Goal: Task Accomplishment & Management: Complete application form

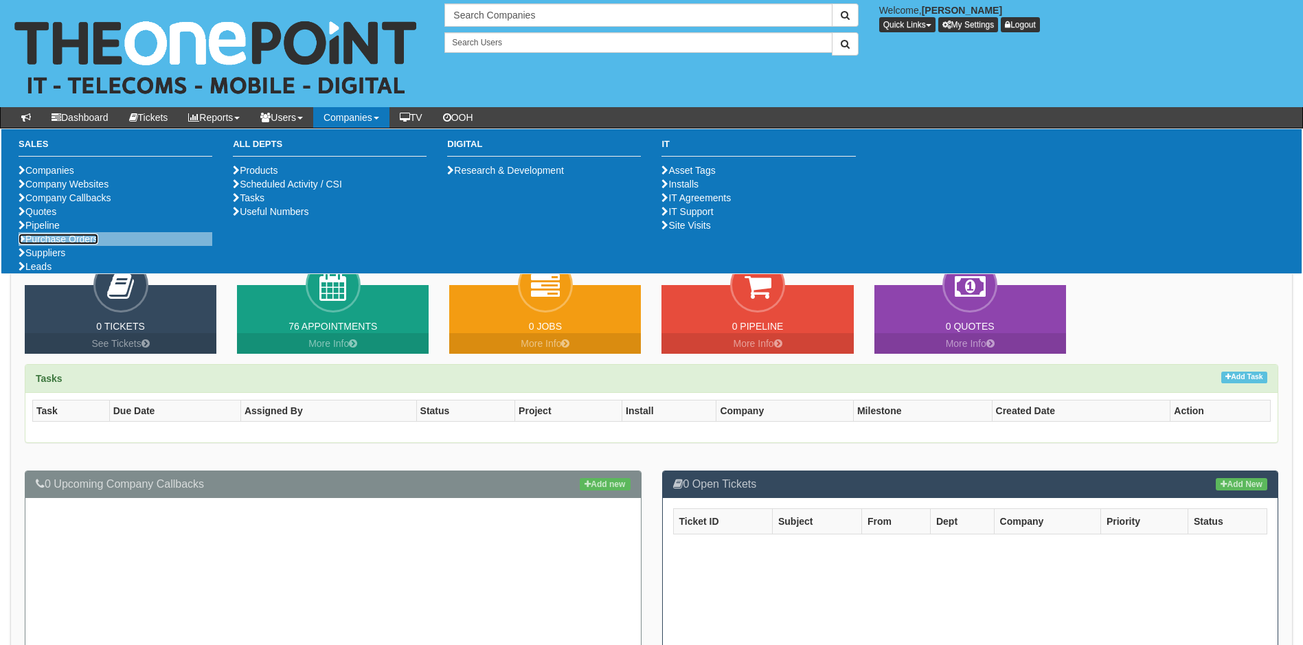
click at [69, 244] on link "Purchase Orders" at bounding box center [59, 239] width 80 height 11
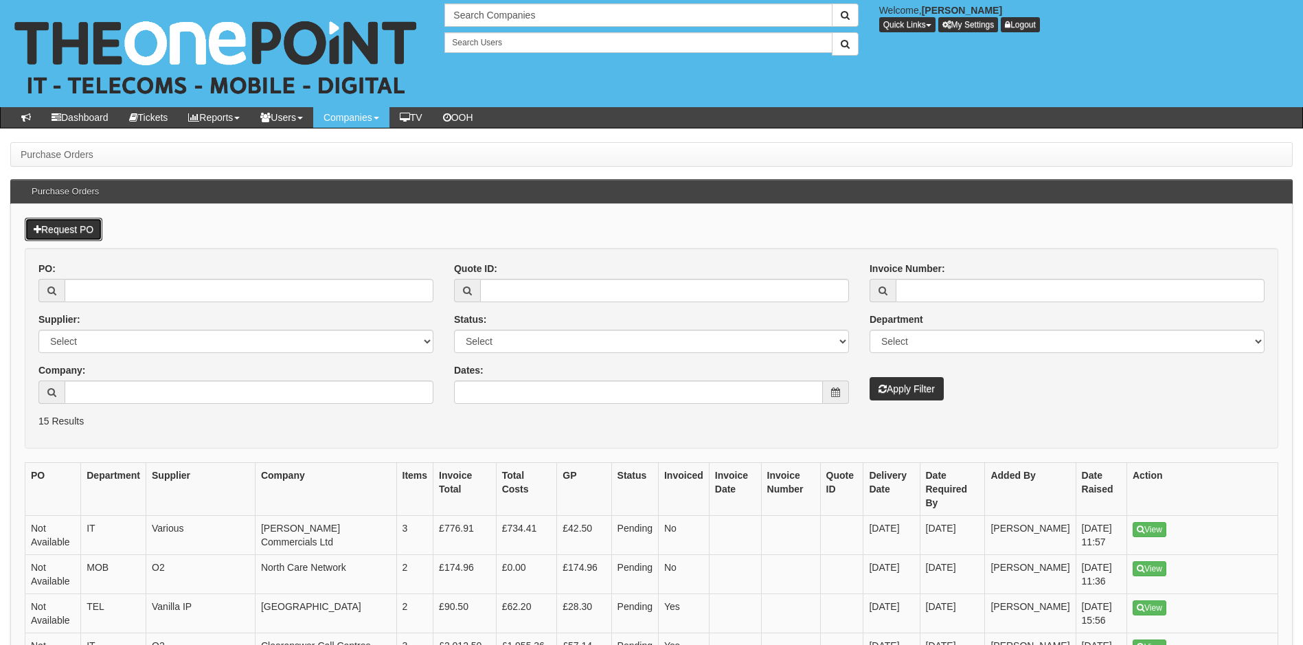
click at [78, 235] on link "Request PO" at bounding box center [64, 229] width 78 height 23
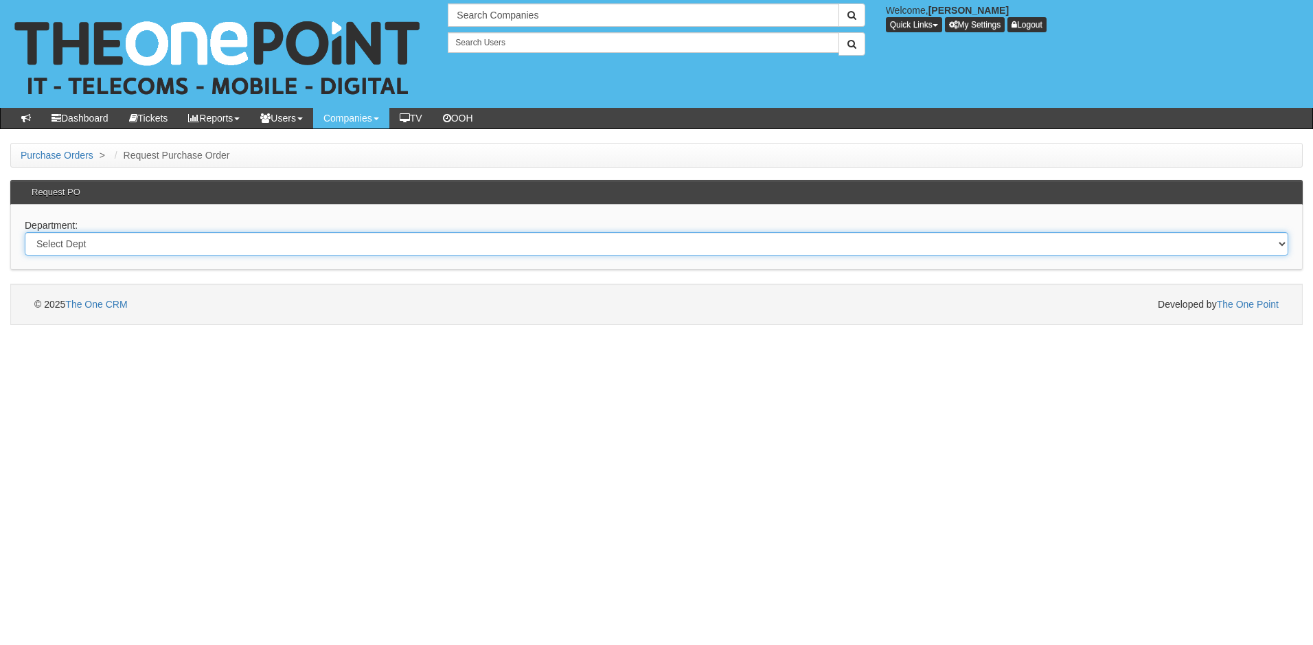
click at [104, 249] on select "Select Dept Digital Internal IT Mobiles Marketing Telecoms" at bounding box center [657, 243] width 1264 height 23
select select "?pipeID=&dept=MOB"
click at [25, 232] on select "Select Dept Digital Internal IT Mobiles Marketing Telecoms" at bounding box center [657, 243] width 1264 height 23
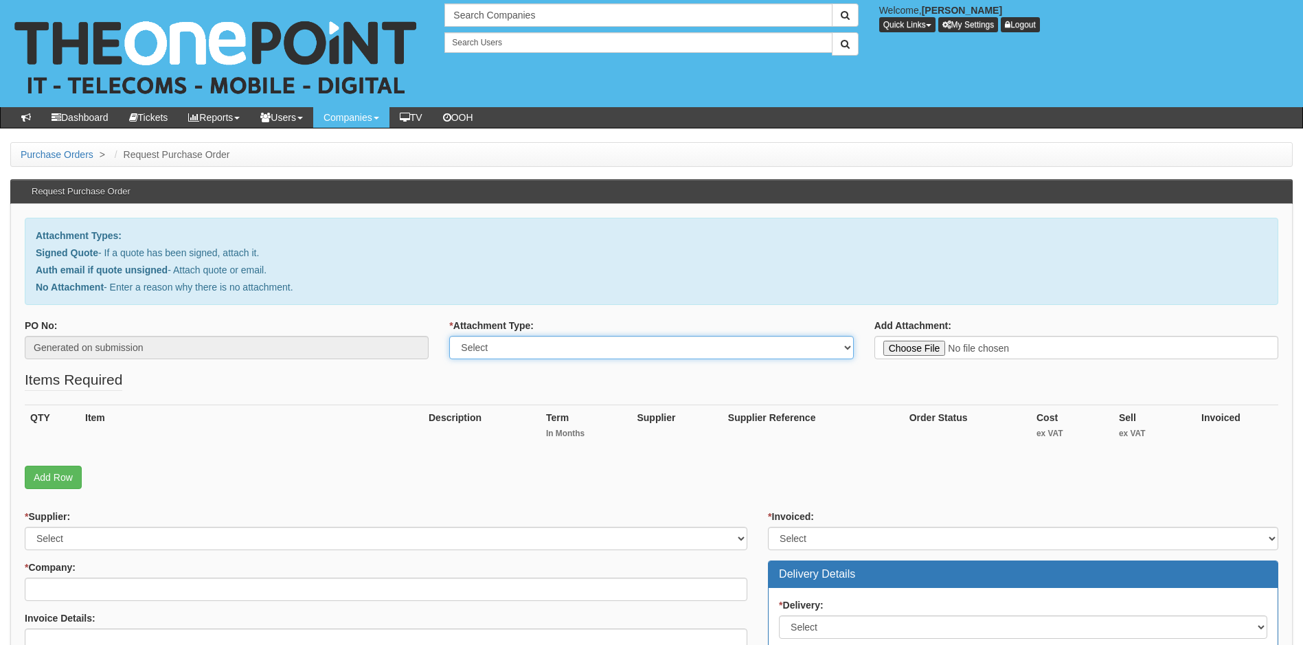
click at [591, 352] on select "Select Signed Quote Auth email with quote if unsigned No Attachment" at bounding box center [651, 347] width 404 height 23
select select "Signed Quote"
click at [449, 336] on select "Select Signed Quote Auth email with quote if unsigned No Attachment" at bounding box center [651, 347] width 404 height 23
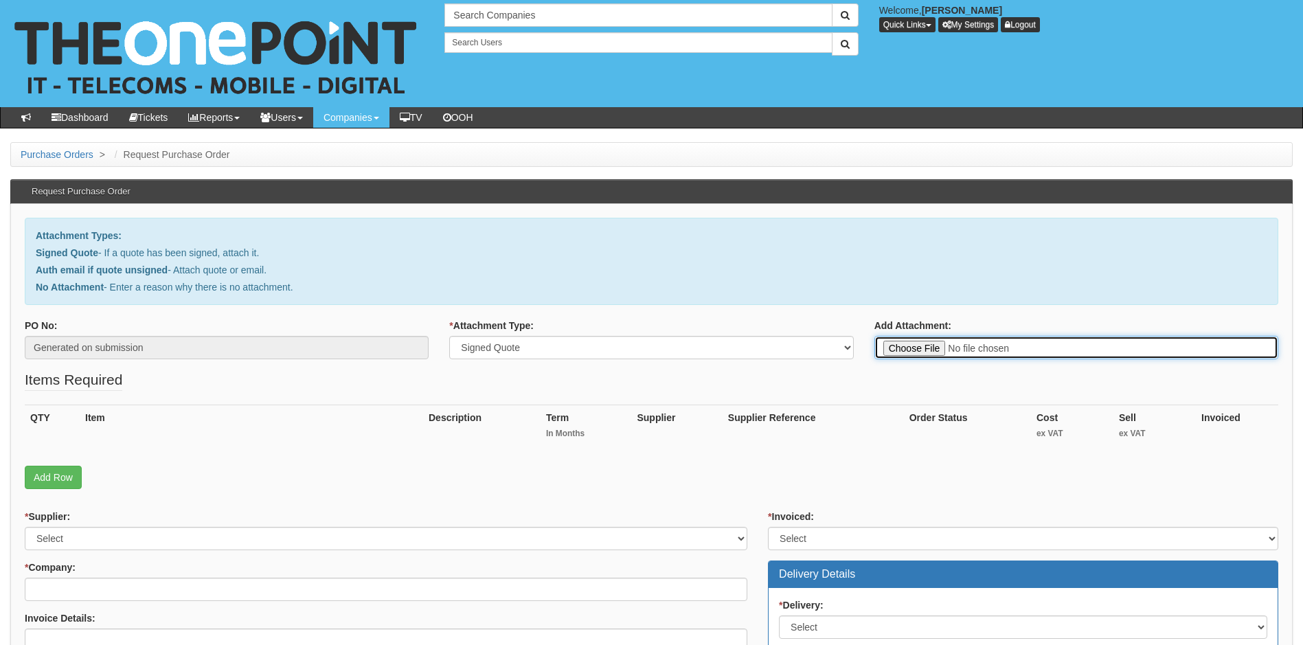
click at [922, 352] on input "Add Attachment:" at bounding box center [1076, 347] width 404 height 23
type input "C:\fakepath\Wilkin Chapman - 3 x iPhone 17 Pro Max 256Gb Dark Blue .pdf"
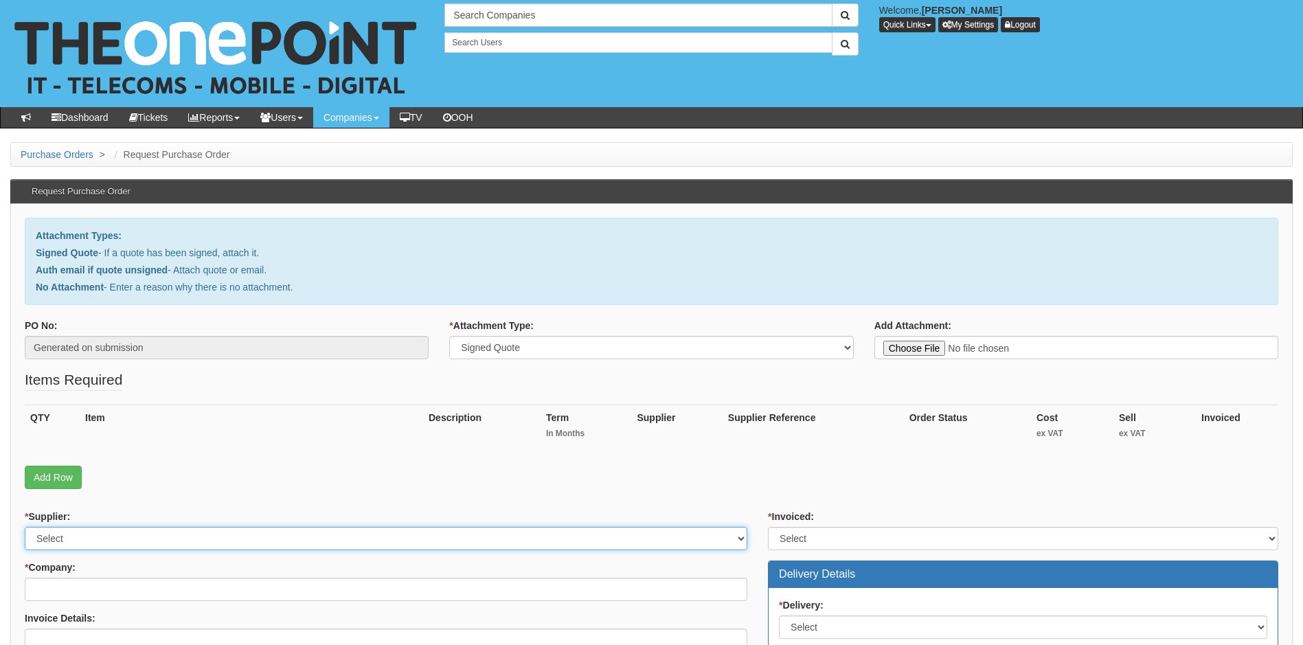
click at [155, 545] on select "Select 123 REG.co.uk 1Password 3 4Gon AA Jones Electric Ltd Abzorb Access Group…" at bounding box center [386, 538] width 723 height 23
select select "54"
click at [155, 545] on select "Select 123 REG.co.uk 1Password 3 4Gon AA Jones Electric Ltd Abzorb Access Group…" at bounding box center [386, 538] width 723 height 23
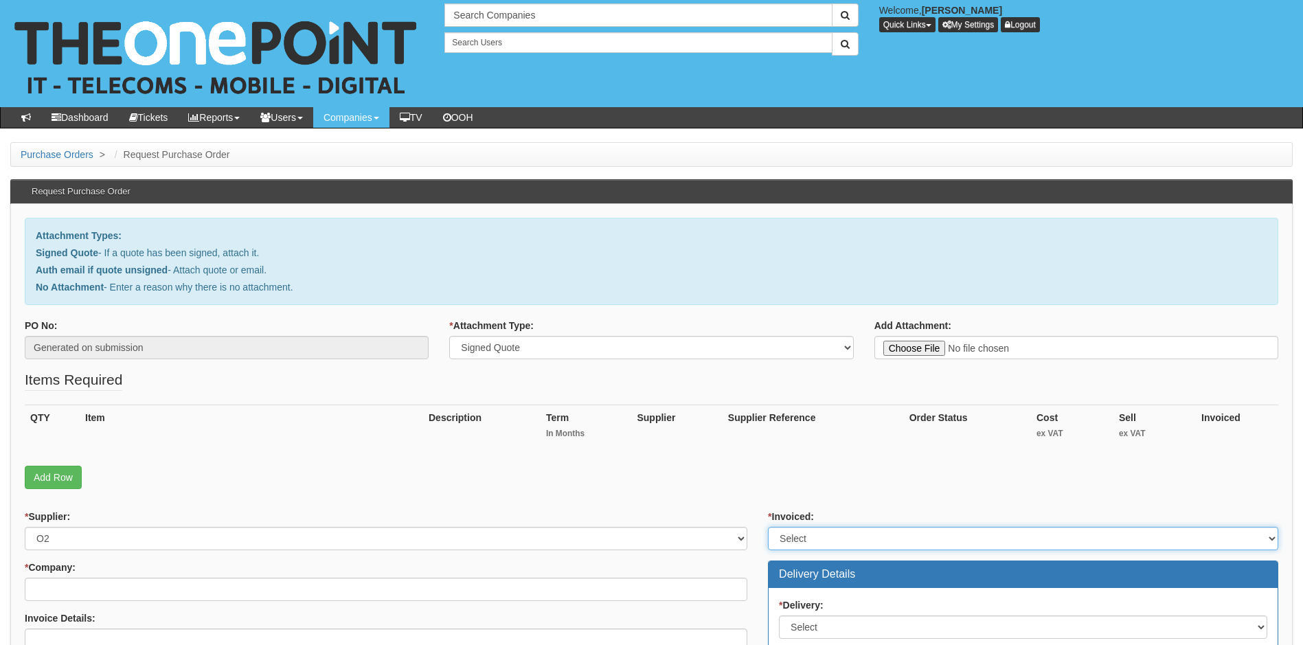
click at [857, 533] on select "Select Yes No N/A STB (part of order)" at bounding box center [1023, 538] width 510 height 23
select select "1"
click at [768, 527] on select "Select Yes No N/A STB (part of order)" at bounding box center [1023, 538] width 510 height 23
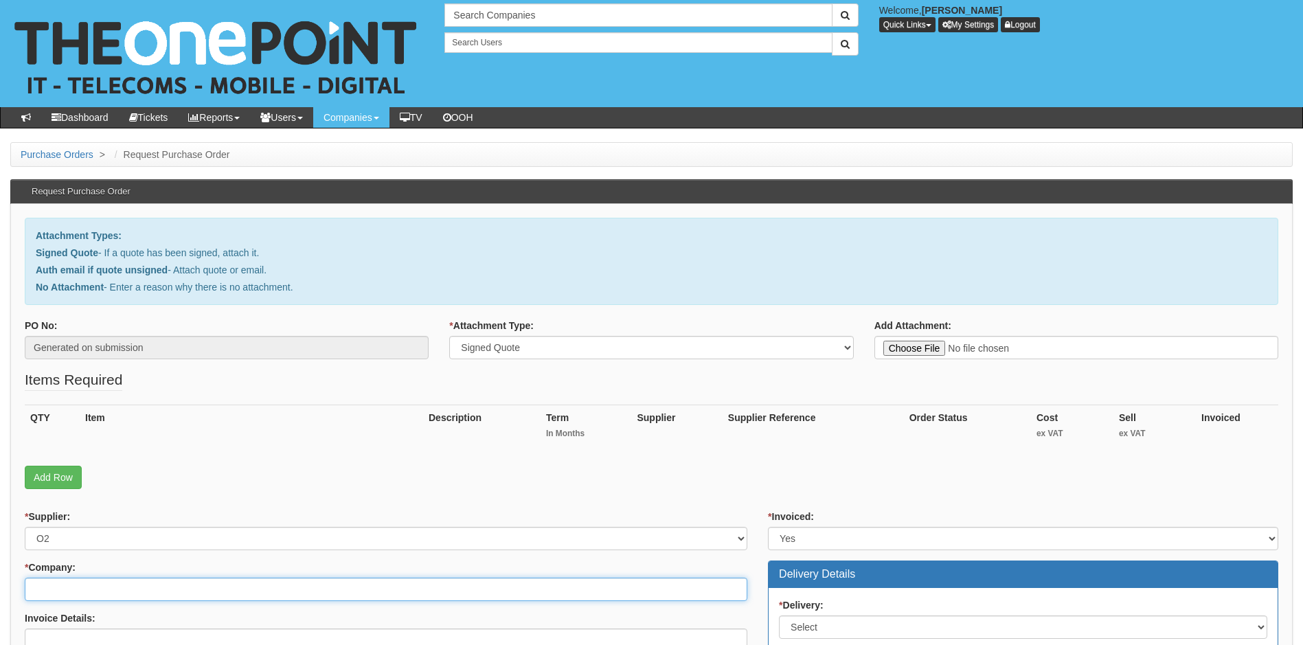
click at [144, 593] on input "* Company:" at bounding box center [386, 589] width 723 height 23
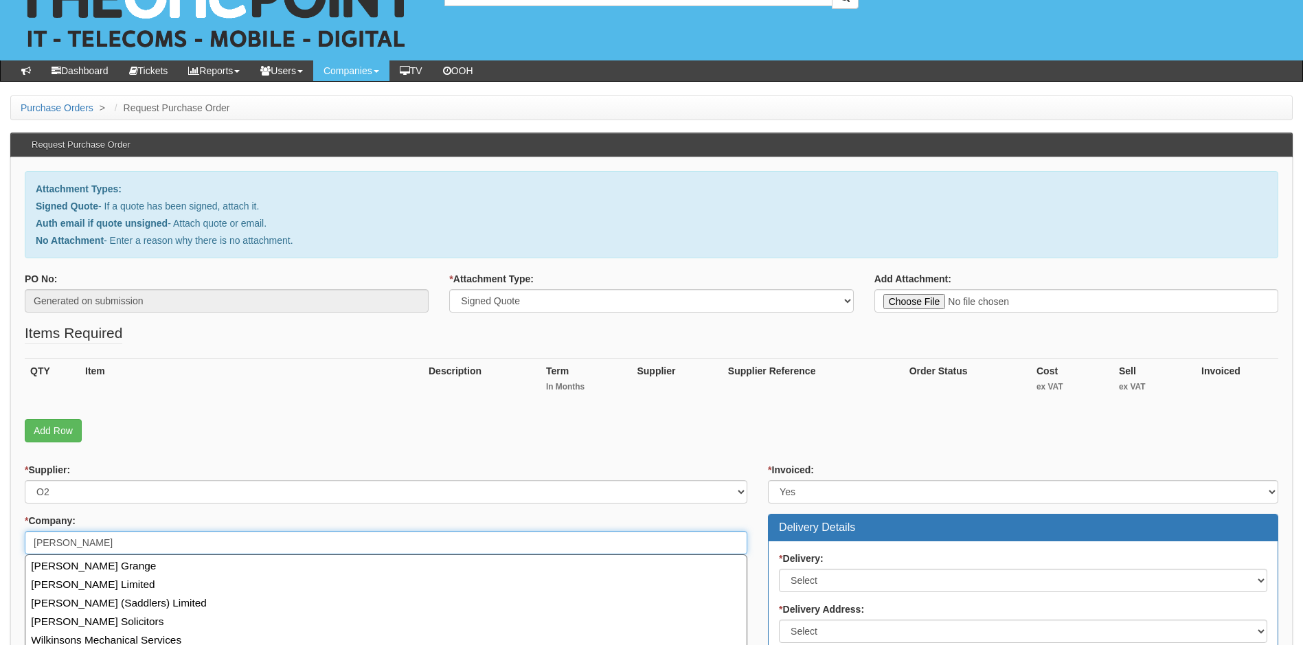
scroll to position [69, 0]
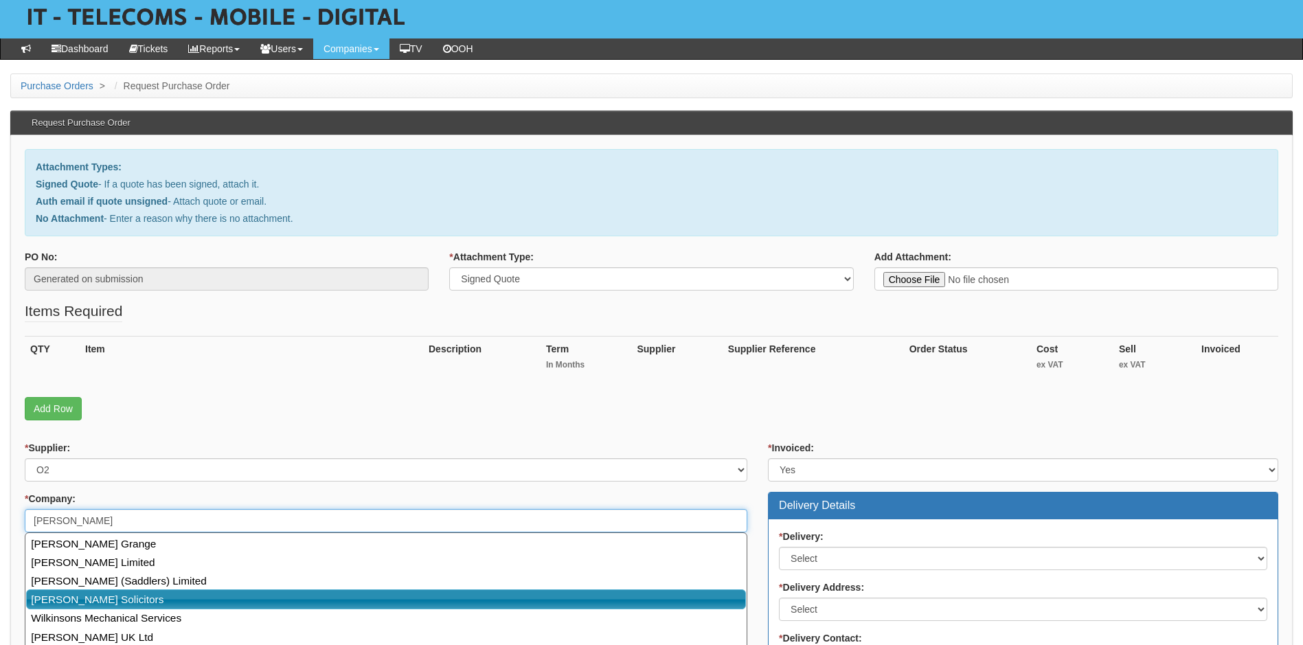
click at [135, 601] on link "Wilkin Chapman Solicitors" at bounding box center [386, 599] width 720 height 20
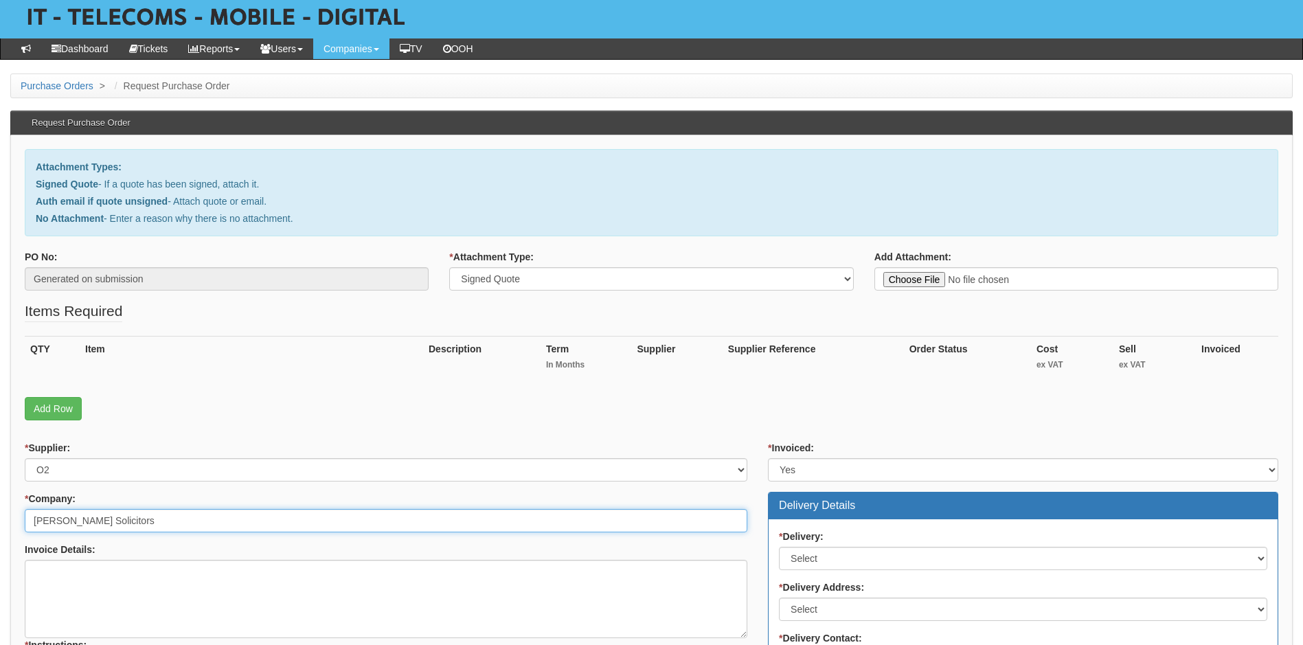
type input "Wilkin Chapman Solicitors"
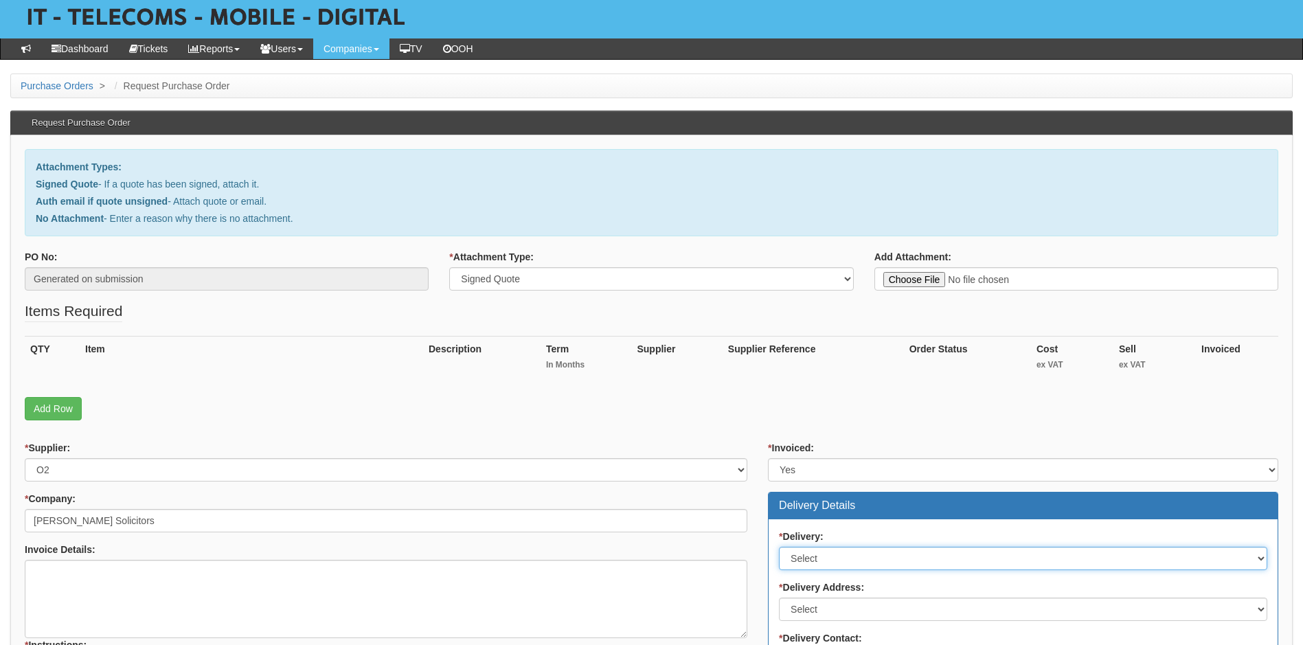
click at [845, 558] on select "Select No Not Applicable Yes" at bounding box center [1023, 558] width 488 height 23
select select "1"
click at [779, 547] on select "Select No Not Applicable Yes" at bounding box center [1023, 558] width 488 height 23
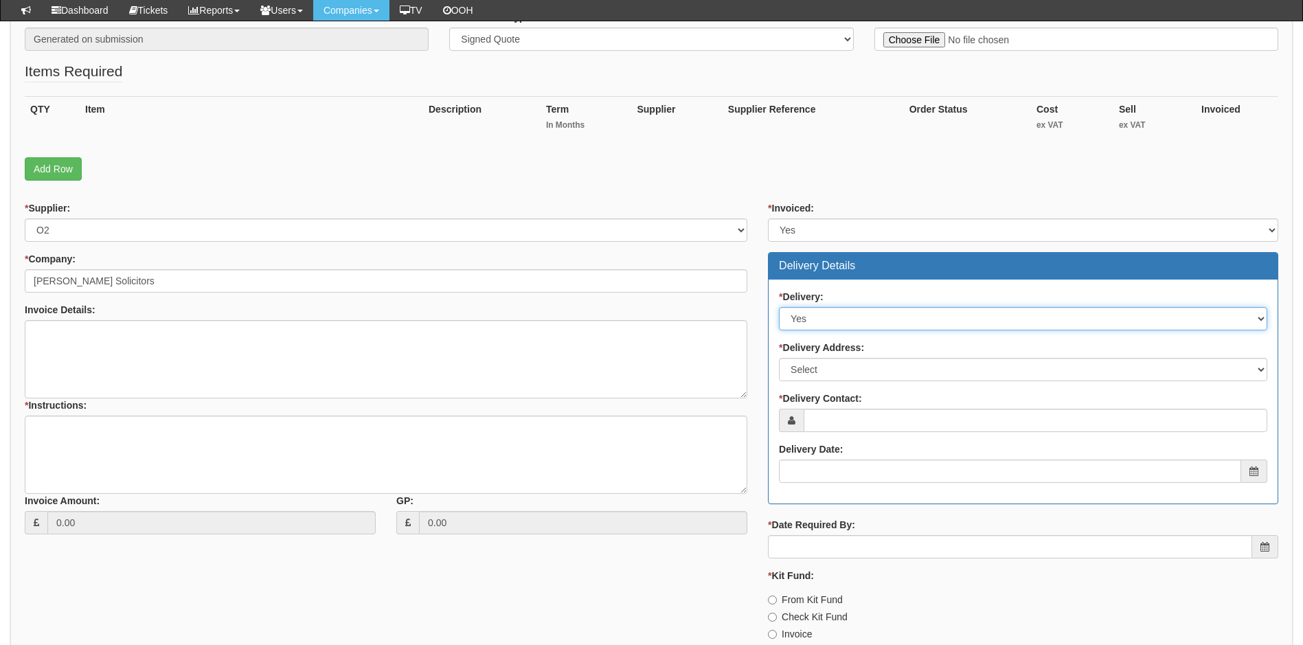
scroll to position [275, 0]
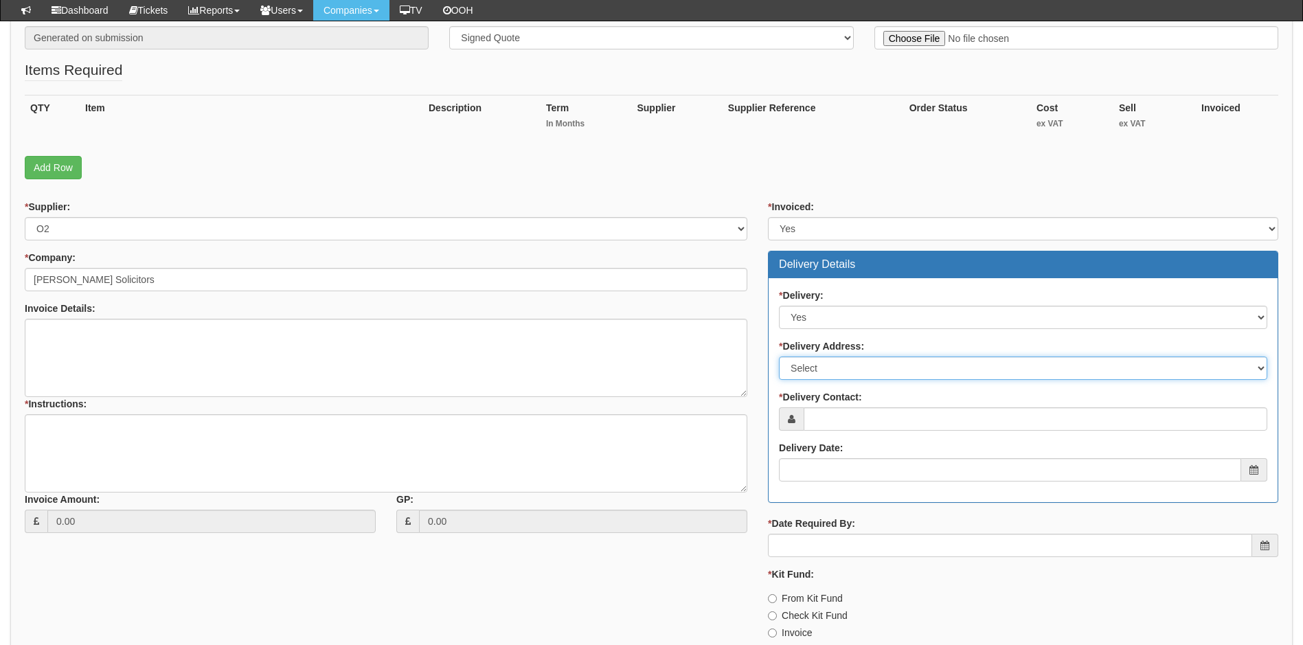
click at [876, 367] on select "Select Not Applicable Main Address - DN31 2LJ Other" at bounding box center [1023, 367] width 488 height 23
select select "company_main_address"
click at [779, 356] on select "Select Not Applicable Main Address - DN31 2LJ Other" at bounding box center [1023, 367] width 488 height 23
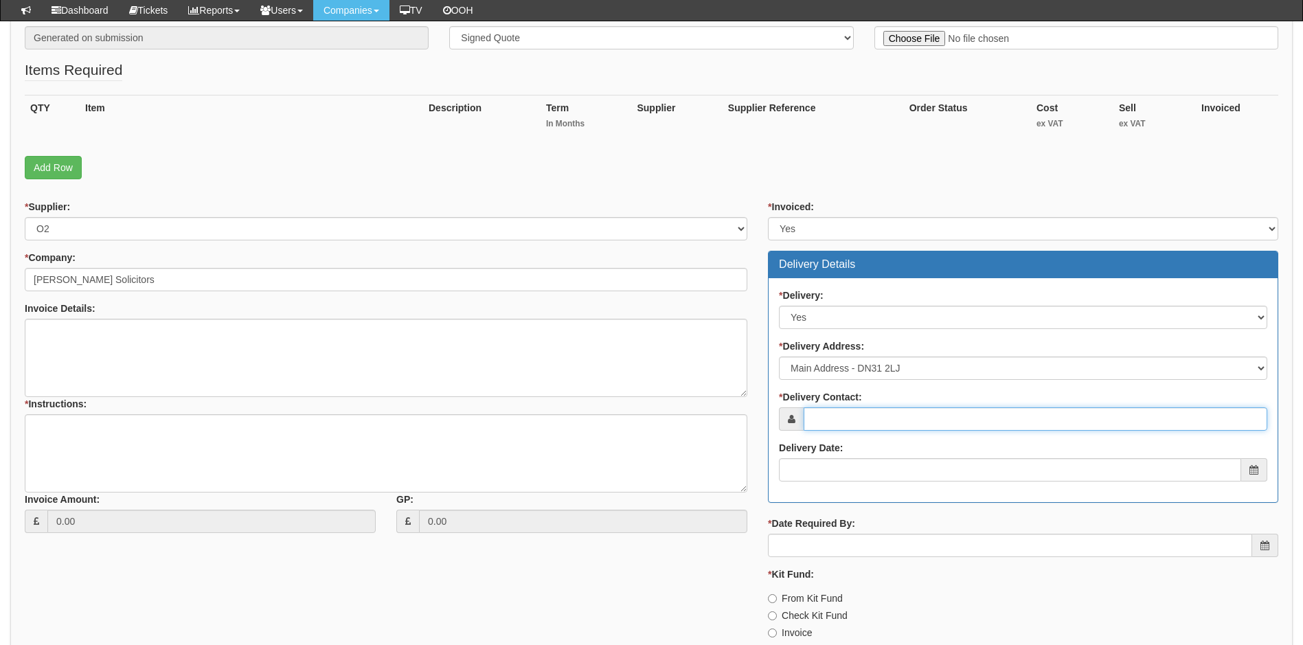
click at [912, 422] on input "* Delivery Contact:" at bounding box center [1036, 418] width 464 height 23
click at [831, 405] on div "* Delivery Contact:" at bounding box center [1023, 410] width 488 height 41
click at [862, 418] on input "* Delivery Contact:" at bounding box center [1036, 418] width 464 height 23
paste input "ian.fowles@wilkinchapman.co.uk"
type input "ian.fowles@wilkinchapman.co.uk"
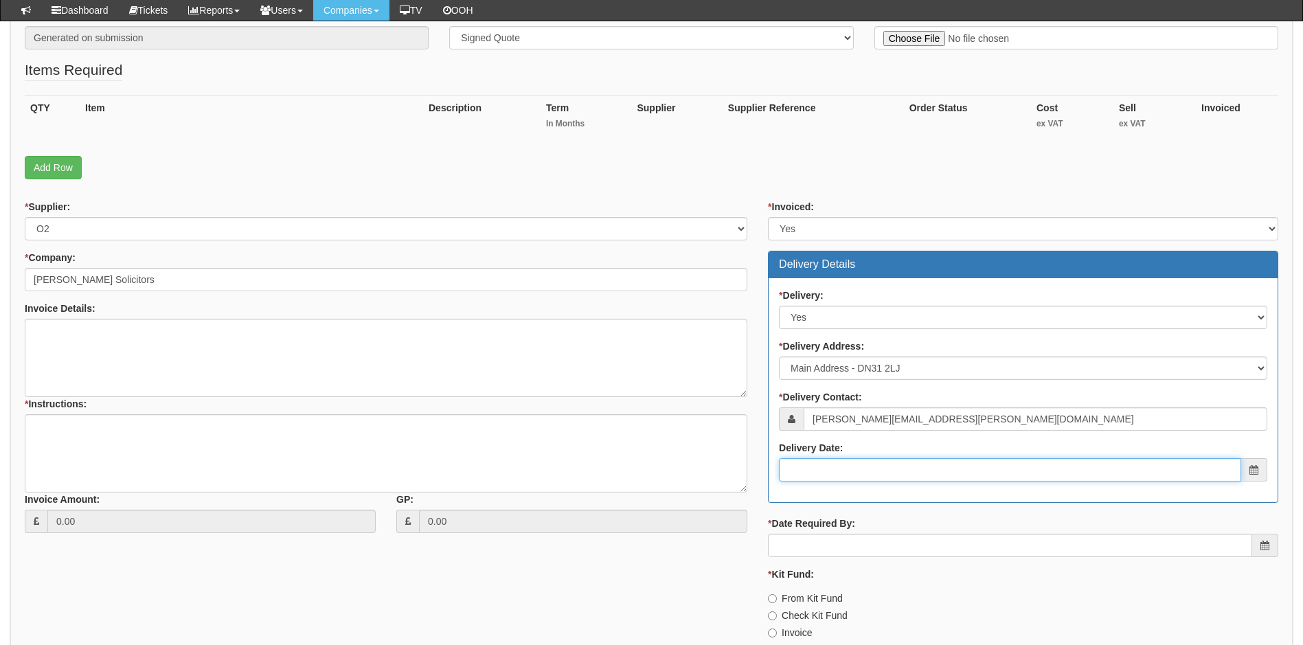
click at [843, 476] on input "Delivery Date:" at bounding box center [1010, 469] width 462 height 23
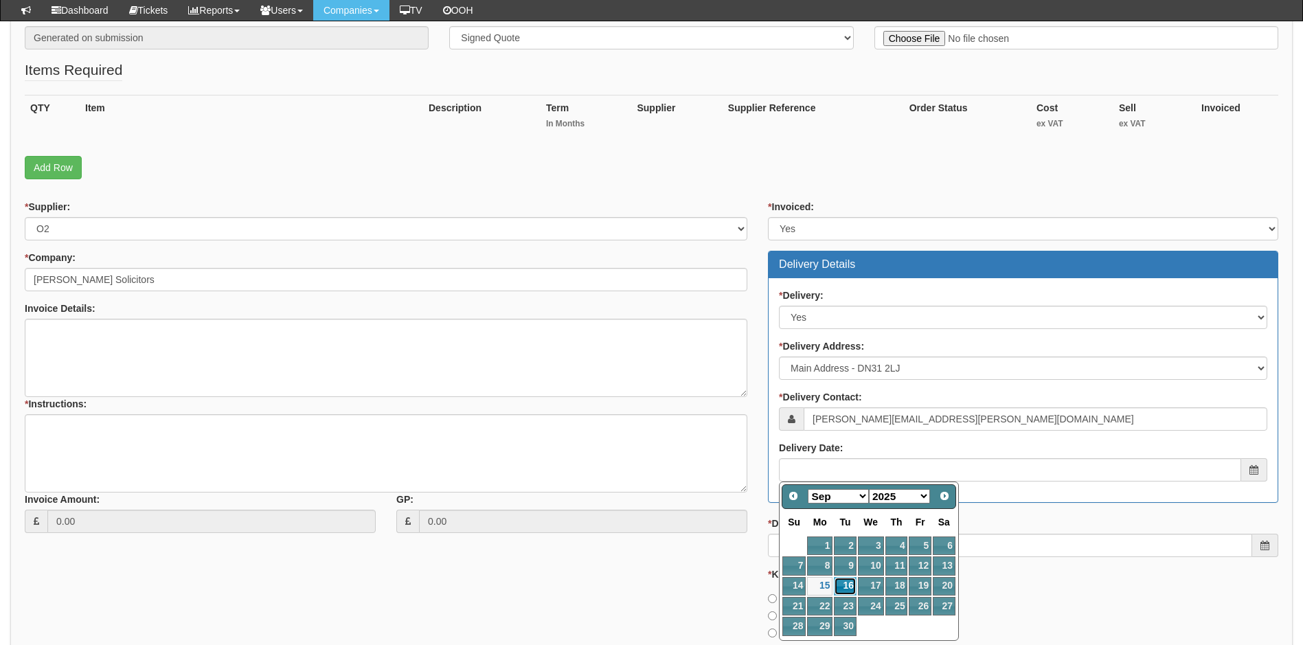
click at [843, 589] on link "16" at bounding box center [845, 586] width 22 height 19
type input "2025-09-16"
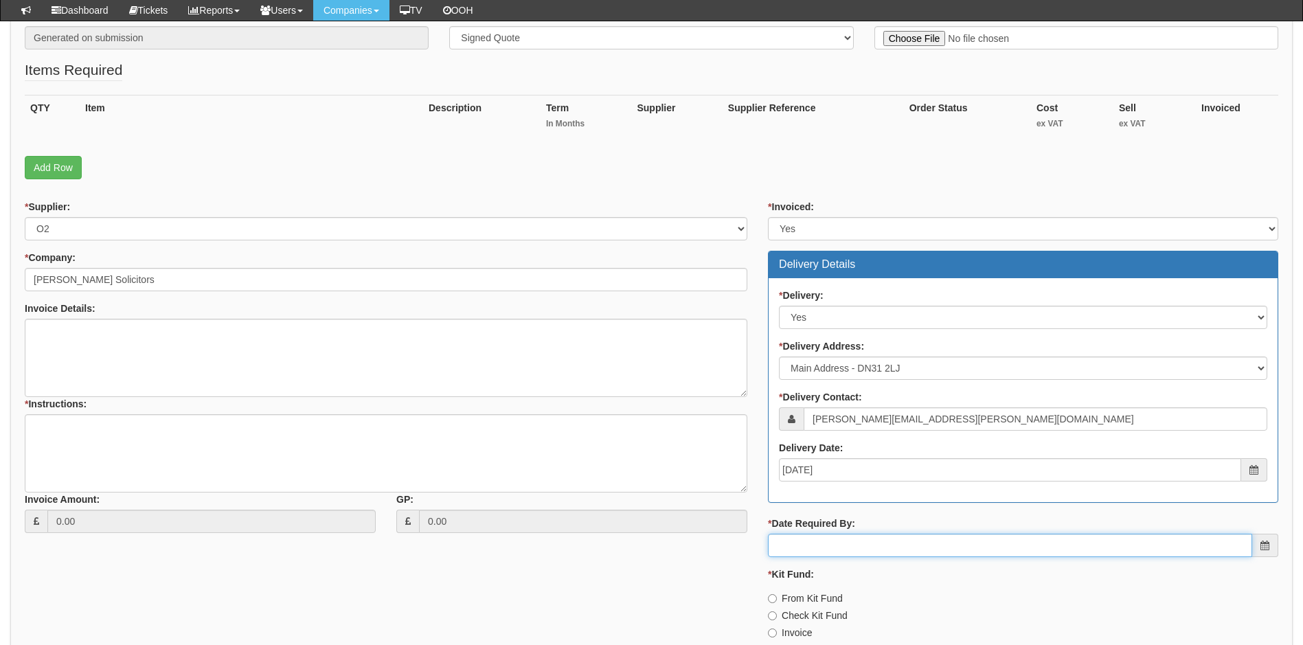
click at [908, 547] on input "* Date Required By:" at bounding box center [1010, 545] width 484 height 23
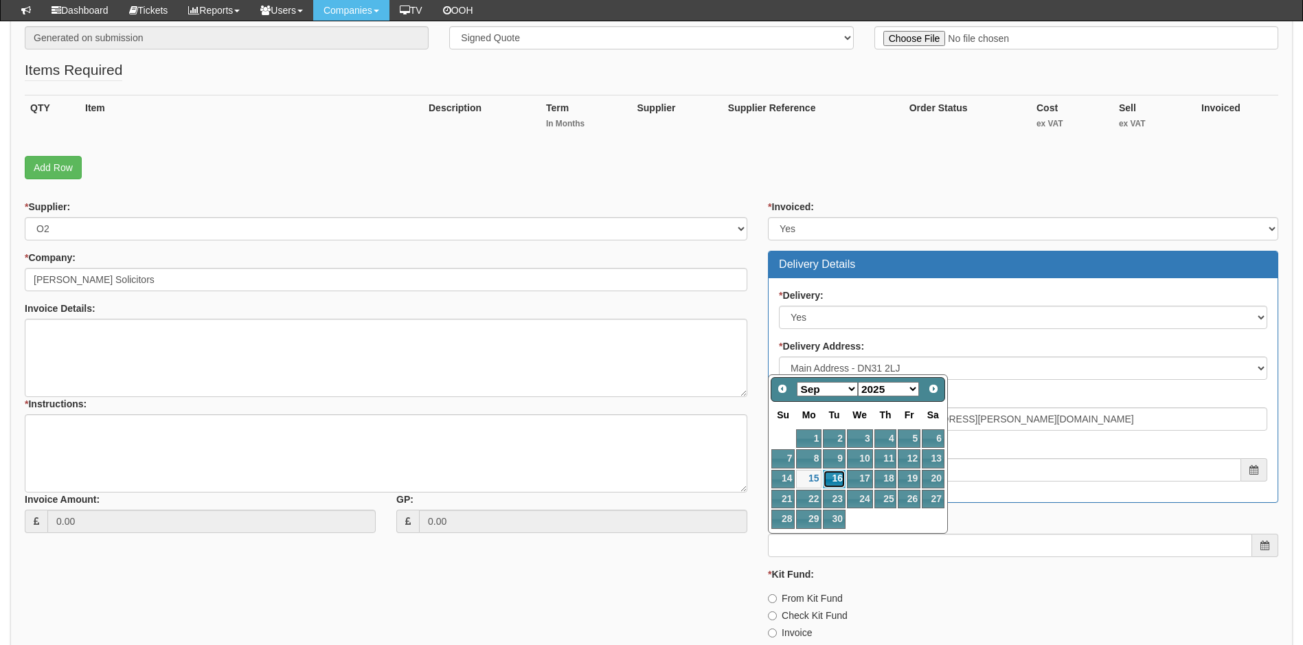
click at [836, 474] on link "16" at bounding box center [834, 479] width 22 height 19
type input "2025-09-16"
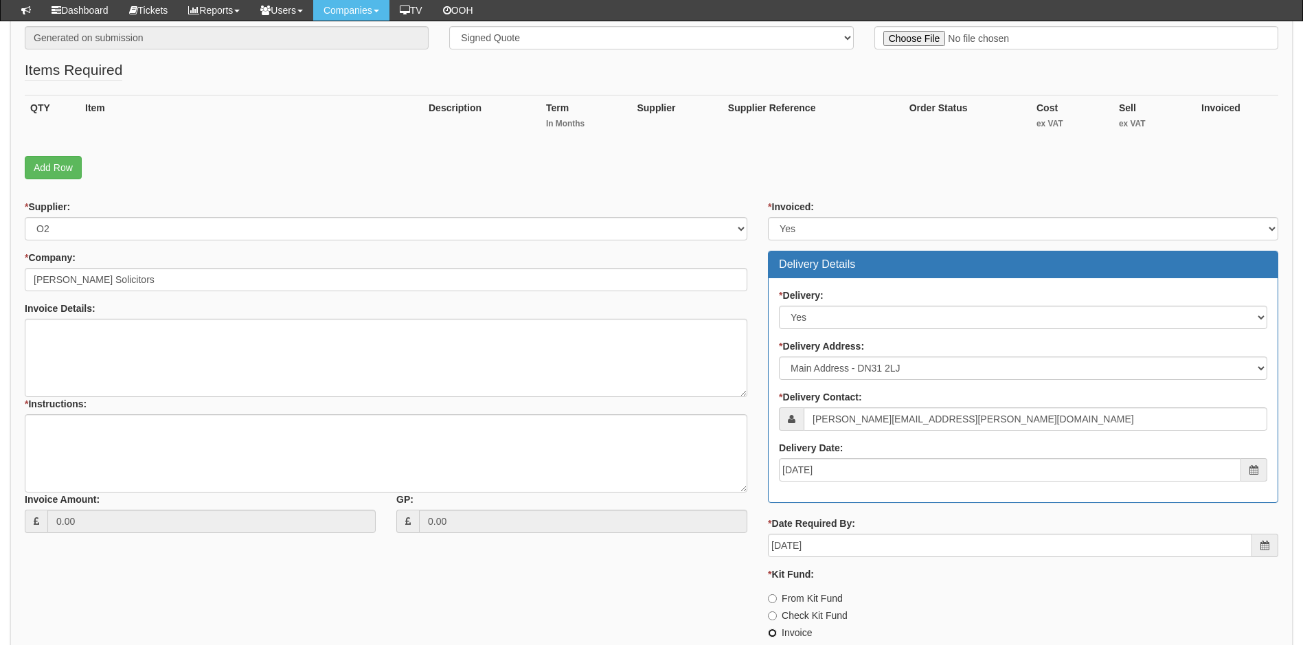
click at [772, 635] on input "Invoice" at bounding box center [772, 632] width 9 height 9
radio input "true"
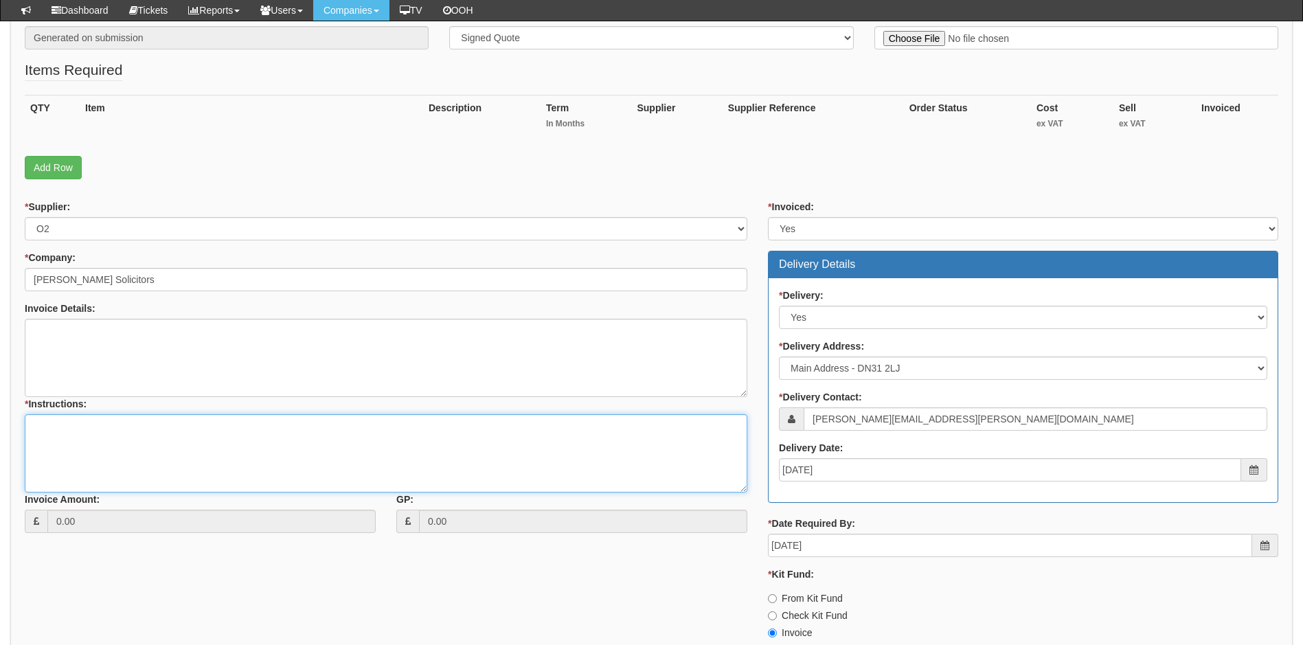
click at [192, 435] on textarea "* Instructions:" at bounding box center [386, 453] width 723 height 78
type textarea "Deliver to site FAO Ian Fowles"
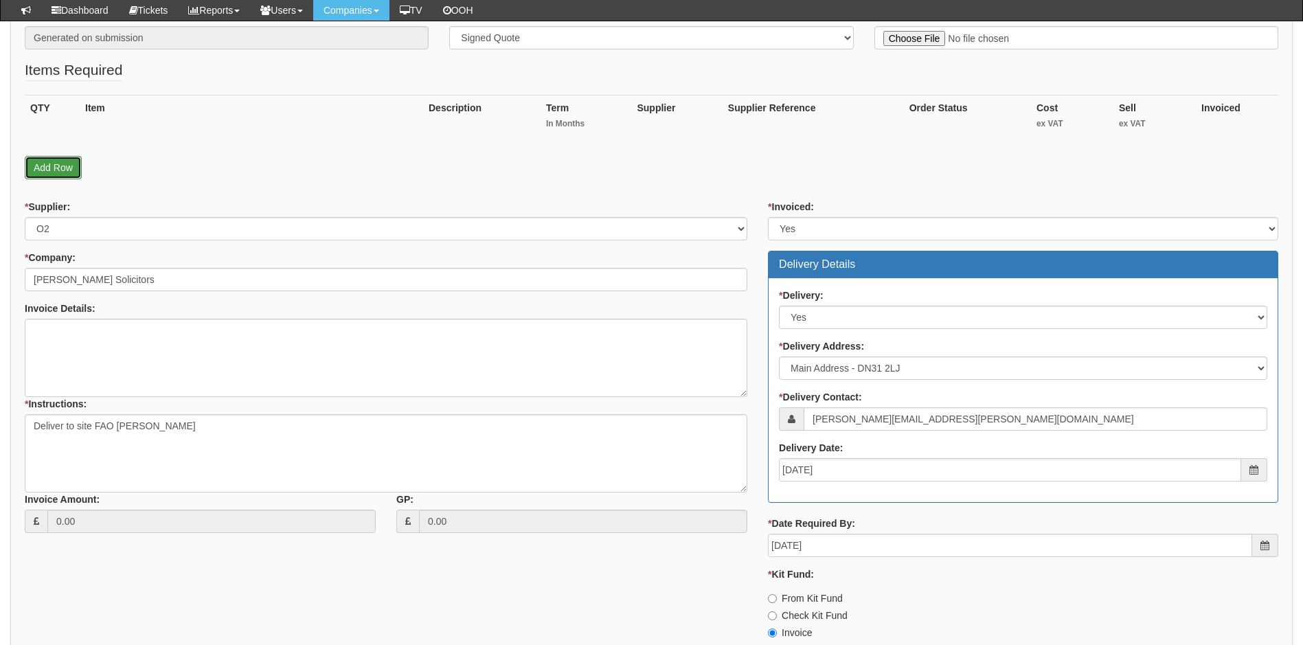
click at [56, 168] on link "Add Row" at bounding box center [53, 167] width 57 height 23
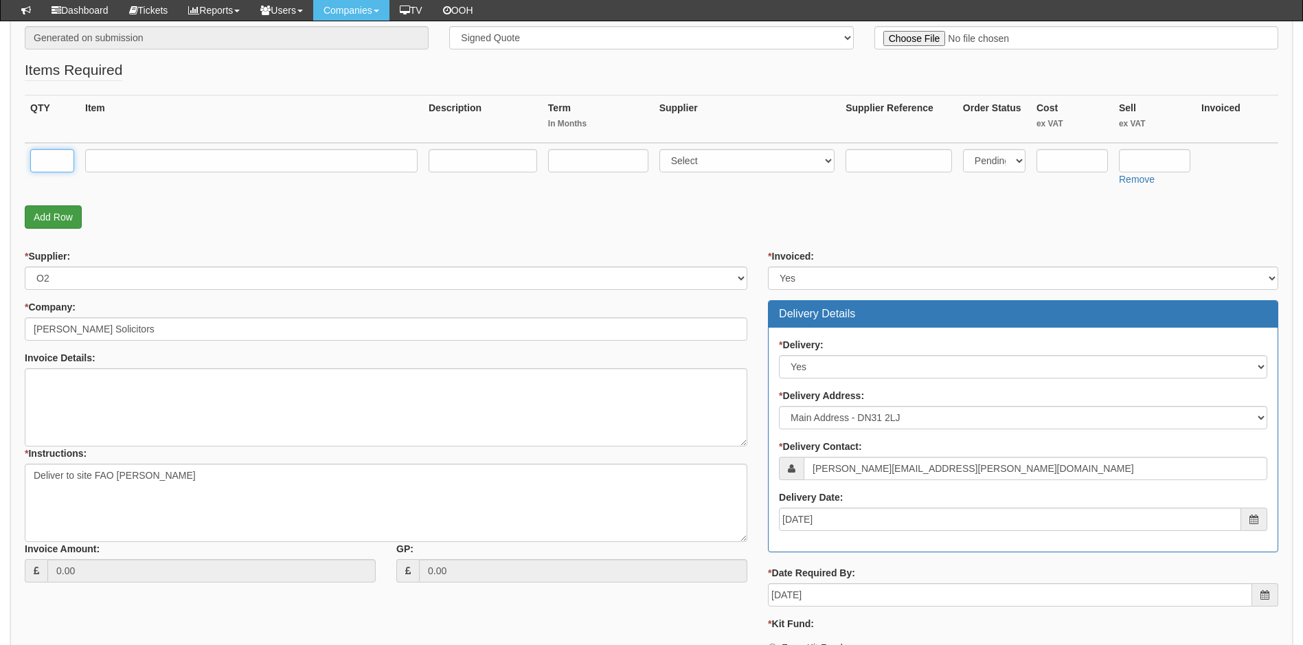
click at [56, 168] on input "text" at bounding box center [52, 160] width 44 height 23
type input "3"
click at [170, 156] on input "text" at bounding box center [251, 160] width 332 height 23
click at [168, 165] on input "text" at bounding box center [251, 160] width 332 height 23
paste input "iPhone 17 Pro Max 256Gb Dark Blue"
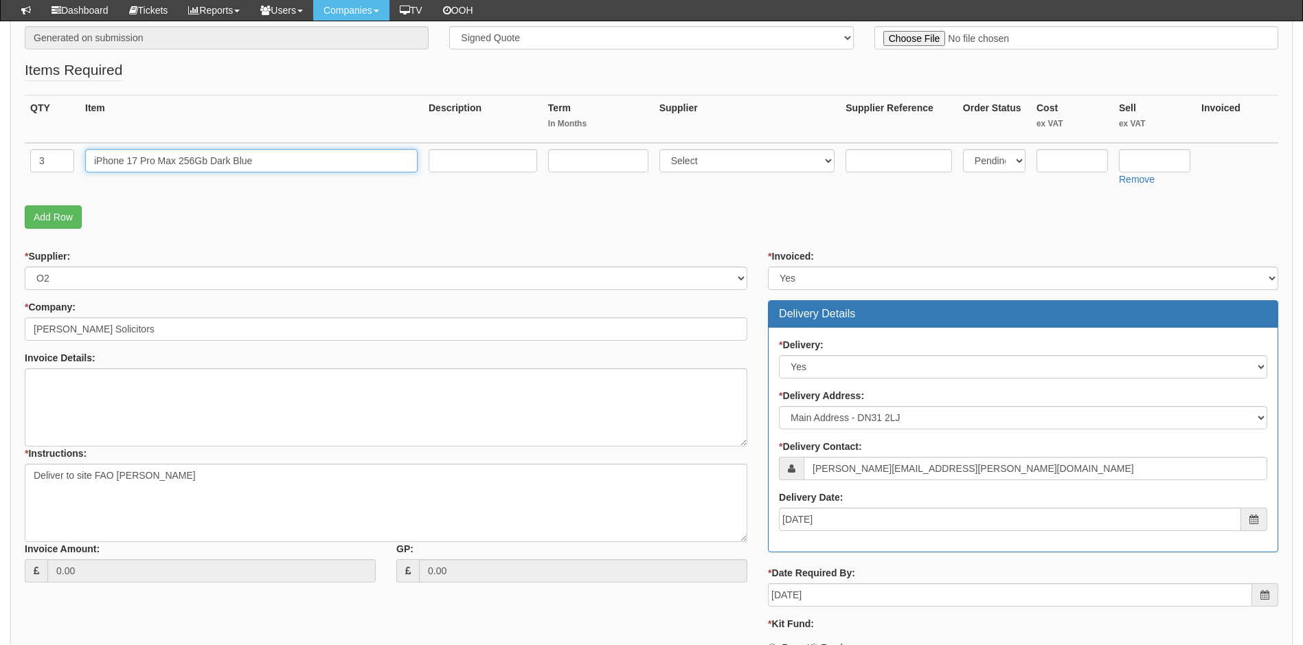
type input "iPhone 17 Pro Max 256Gb Dark Blue"
click at [608, 163] on input "text" at bounding box center [598, 160] width 100 height 23
type input "0"
select select "54"
type input "995"
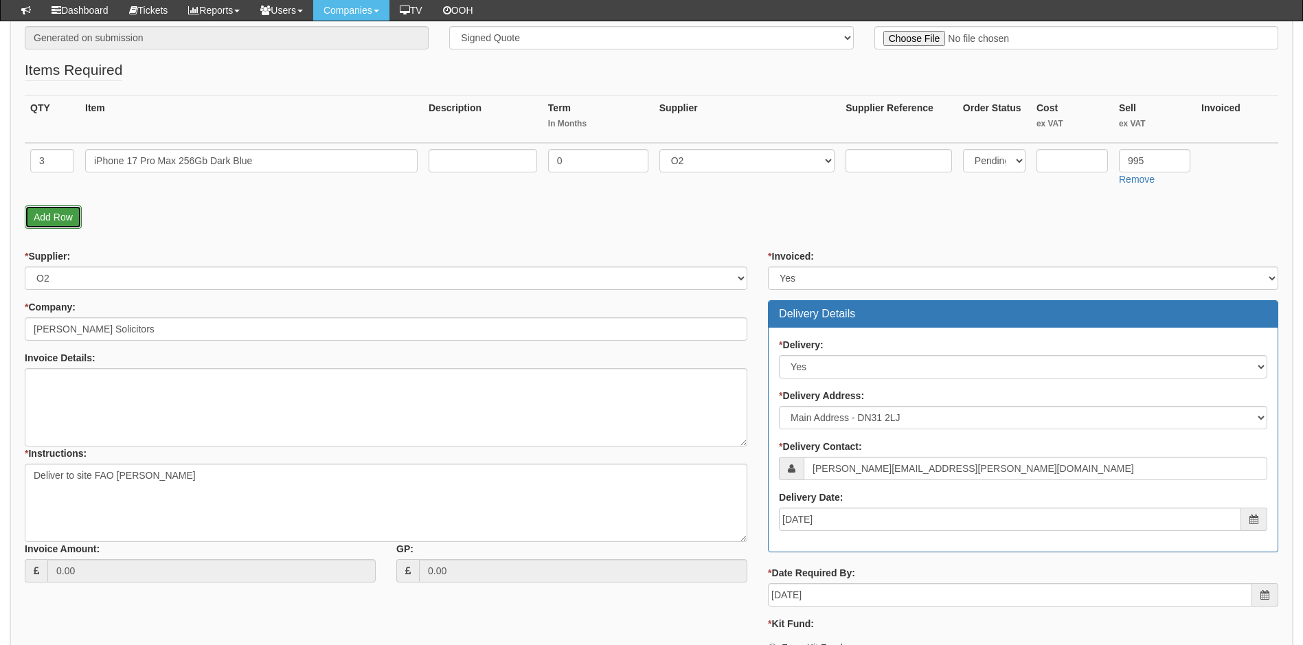
click at [74, 219] on link "Add Row" at bounding box center [53, 216] width 57 height 23
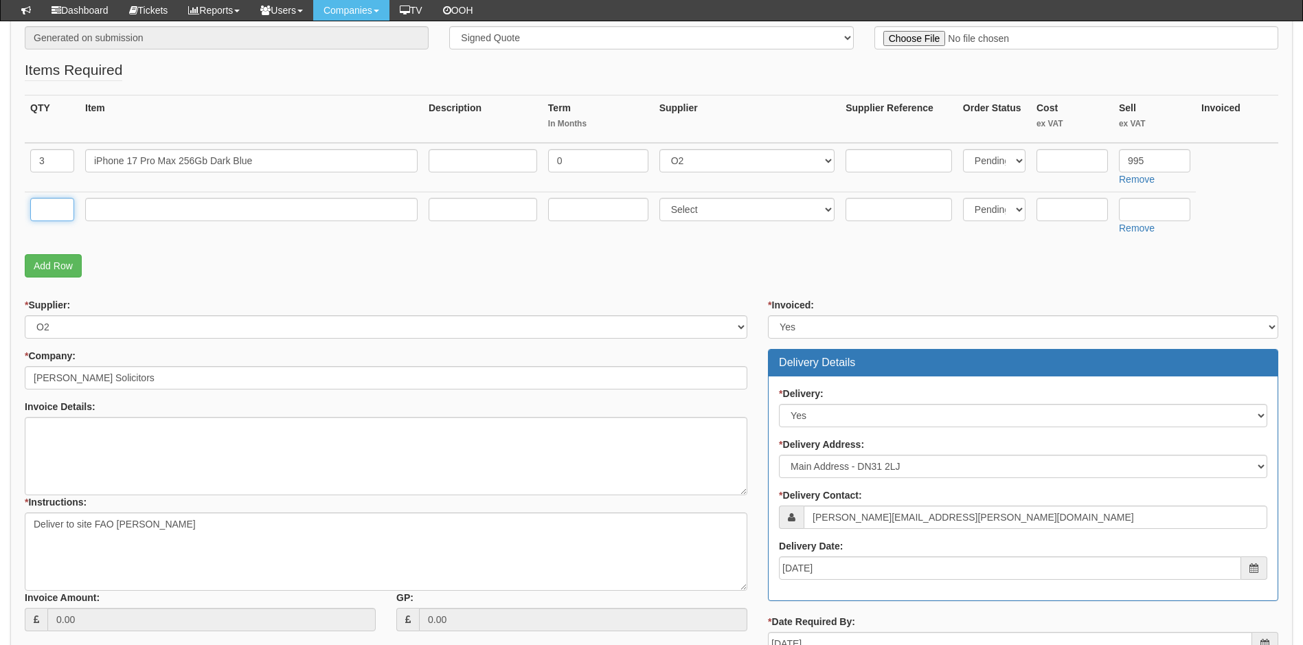
click at [68, 215] on input "text" at bounding box center [52, 209] width 44 height 23
type input "1"
type input "Delivery"
type input "0"
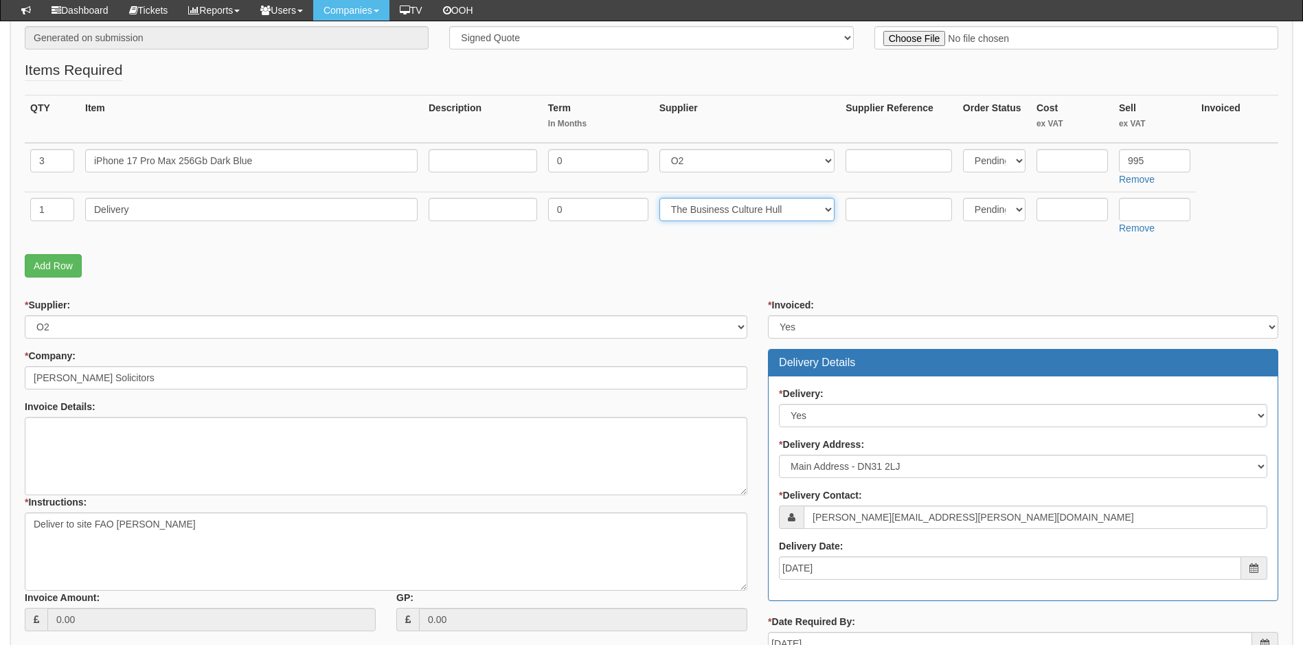
select select "81"
type input "6.50"
type input "12.50"
click at [1068, 166] on input "text" at bounding box center [1071, 160] width 71 height 23
paste input "974.43"
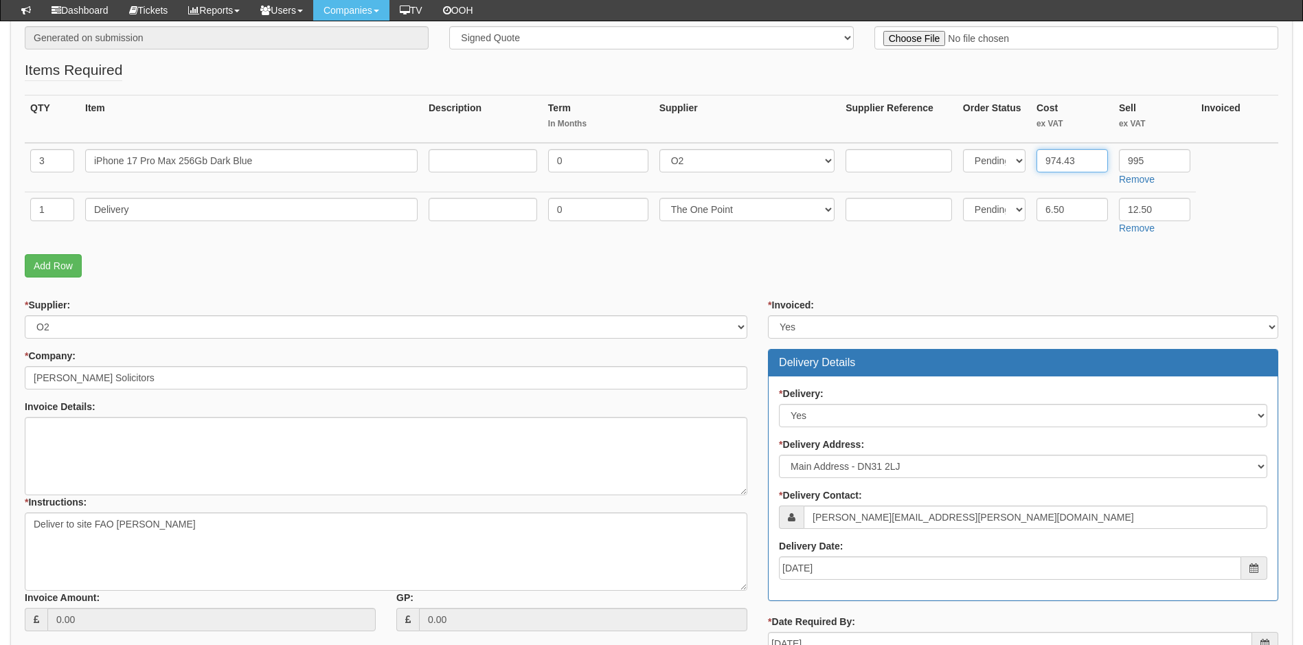
type input "974.43"
click at [34, 525] on textarea "Deliver to site FAO Ian Fowles" at bounding box center [386, 551] width 723 height 78
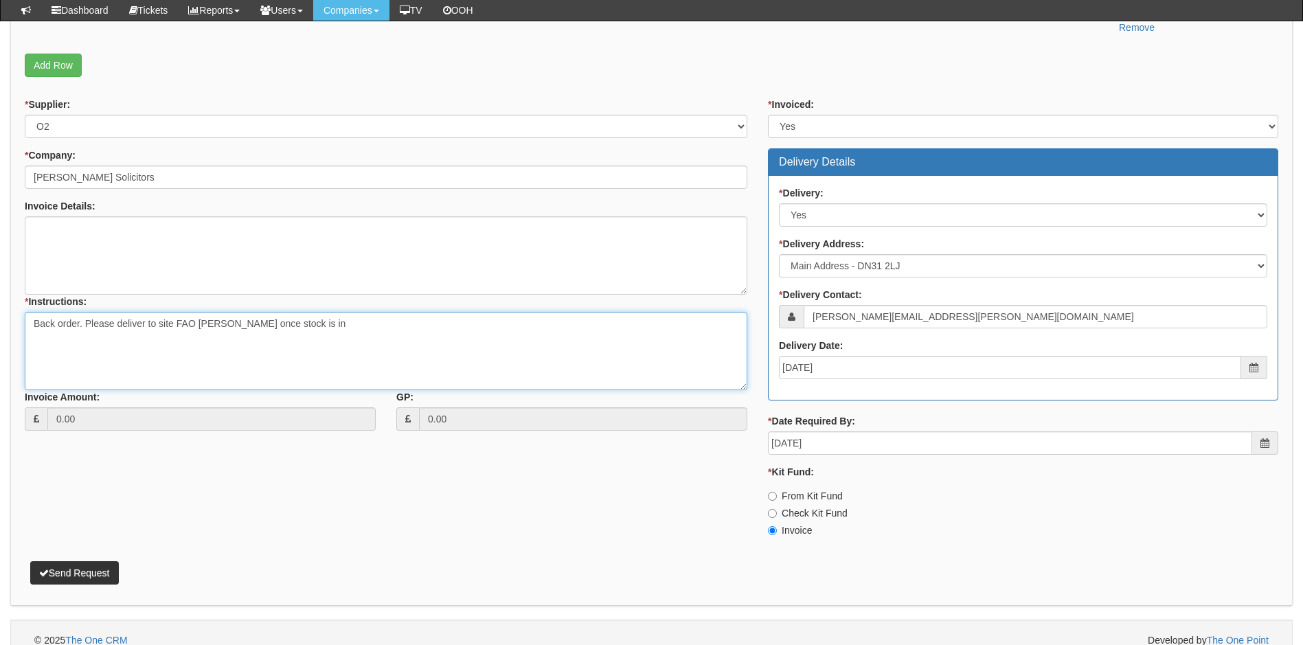
scroll to position [491, 0]
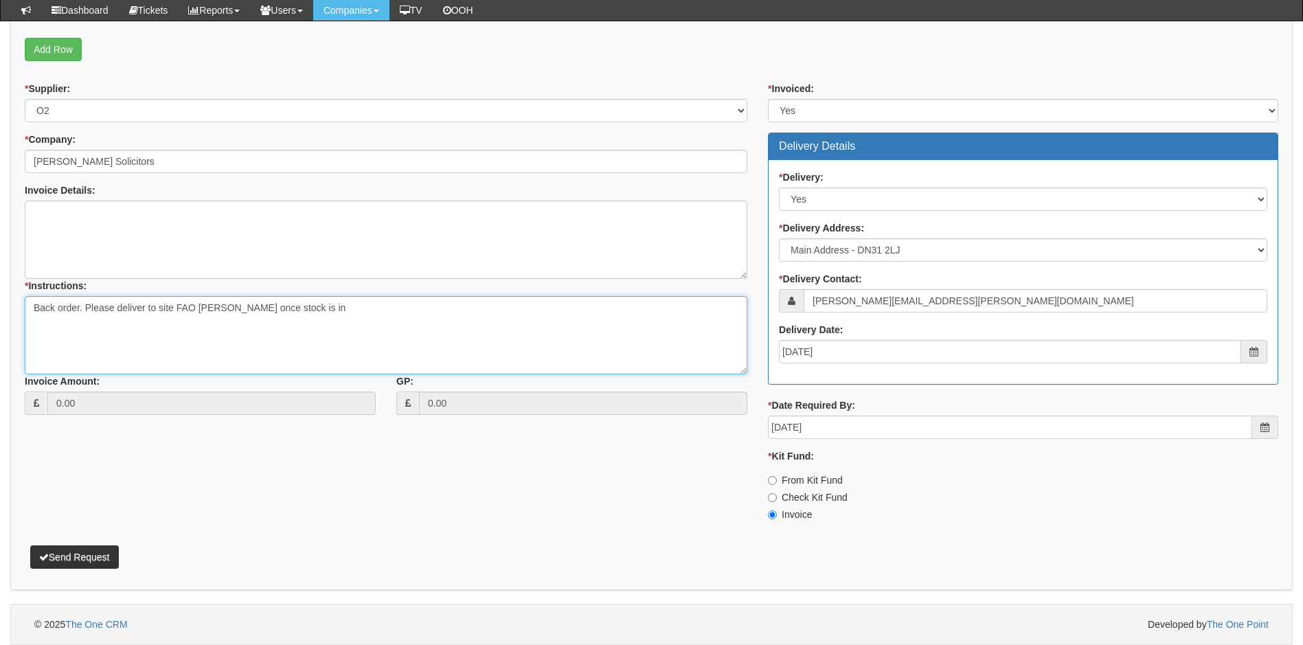
type textarea "Back order. Please deliver to site FAO Ian Fowles once stock is in"
click at [95, 554] on button "Send Request" at bounding box center [74, 556] width 89 height 23
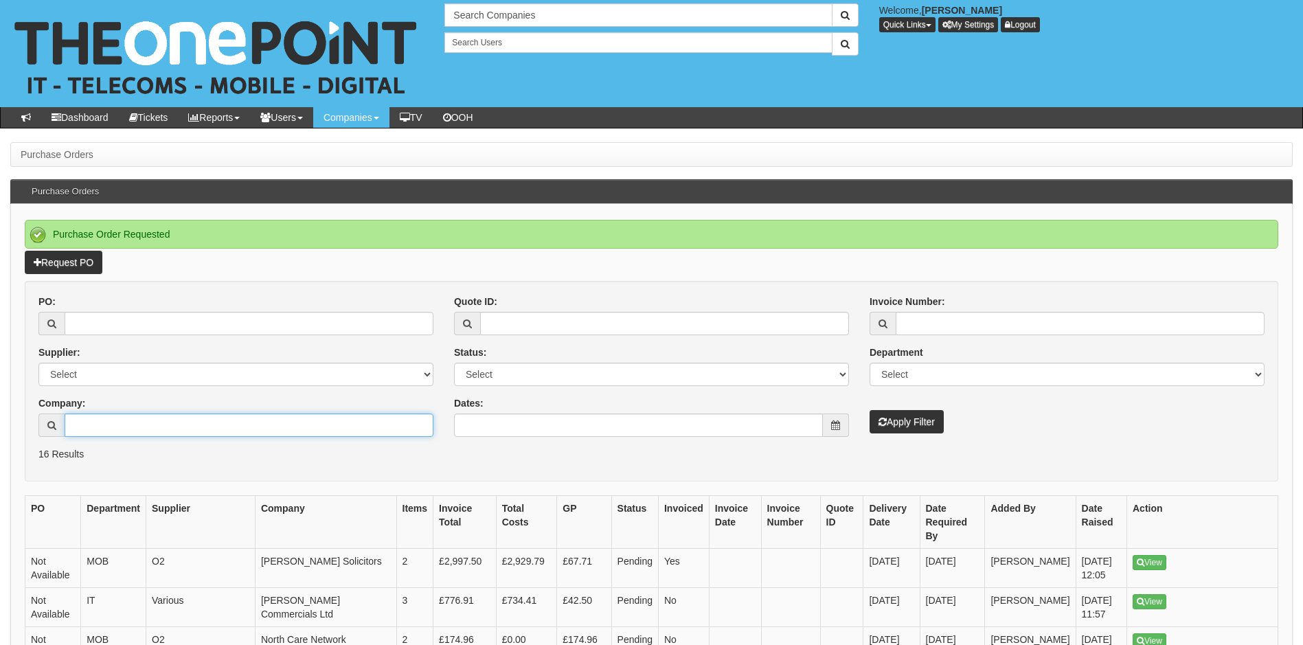
click at [126, 426] on input "Company:" at bounding box center [249, 424] width 369 height 23
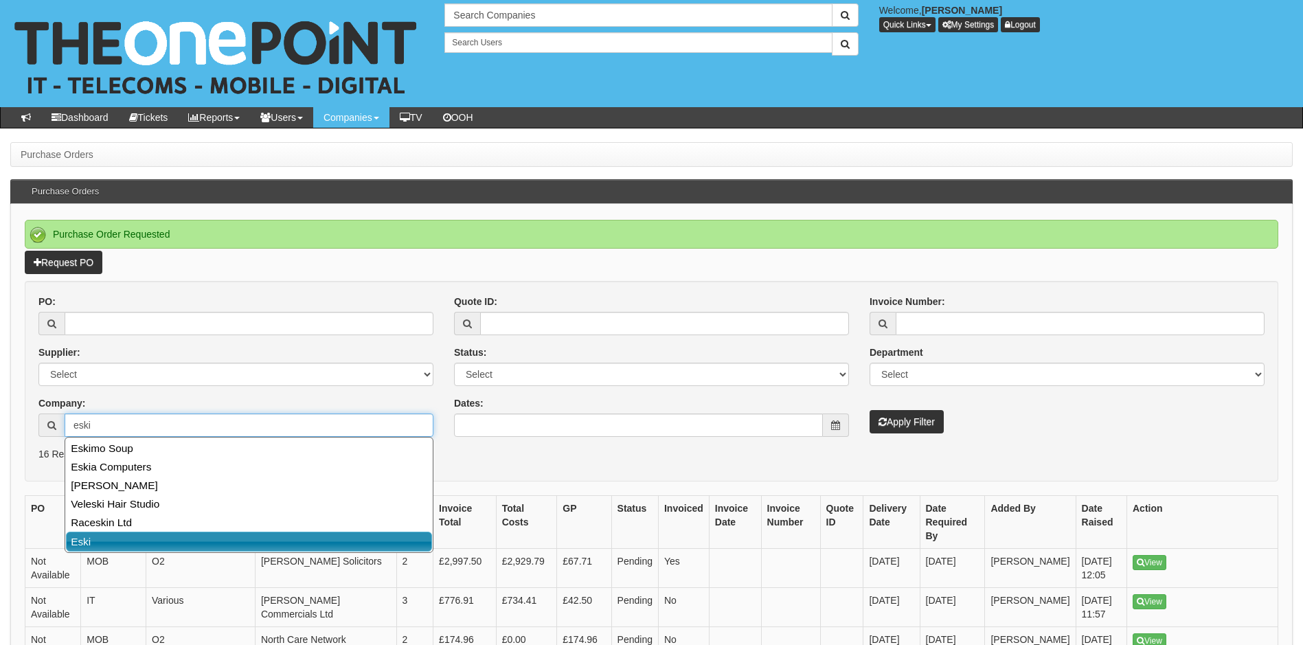
click at [158, 538] on link "Eski" at bounding box center [249, 542] width 366 height 20
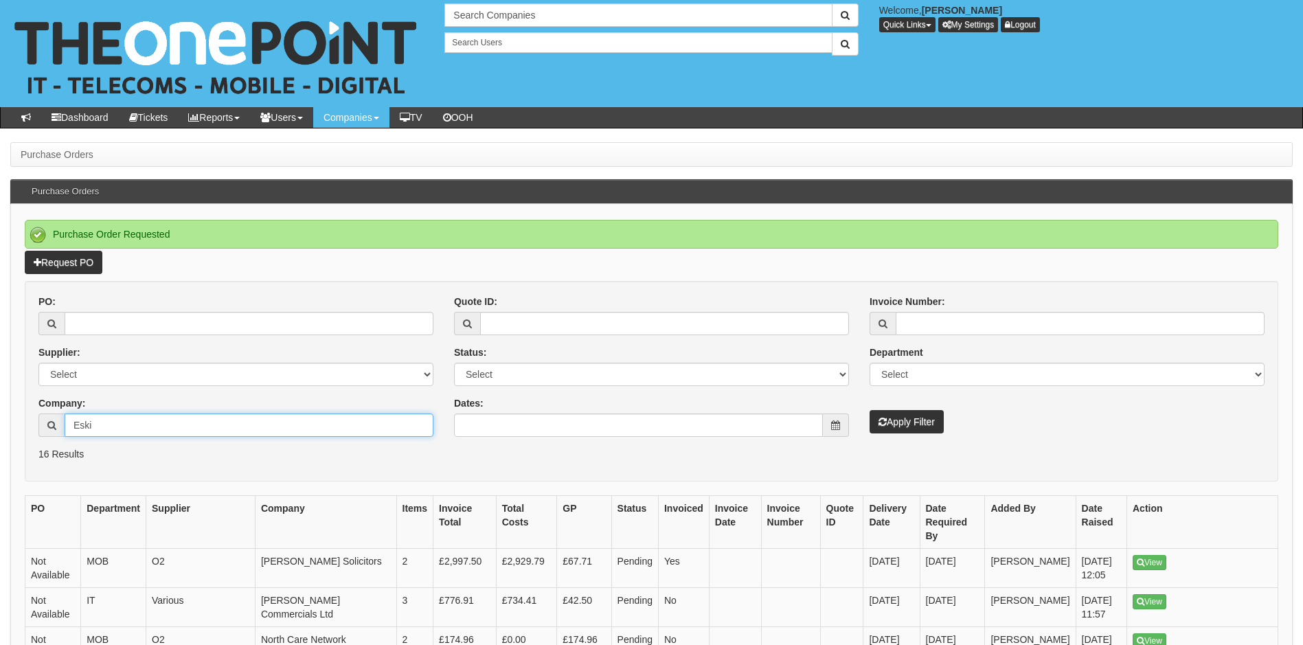
type input "Eski"
click at [917, 427] on button "Apply Filter" at bounding box center [906, 421] width 74 height 23
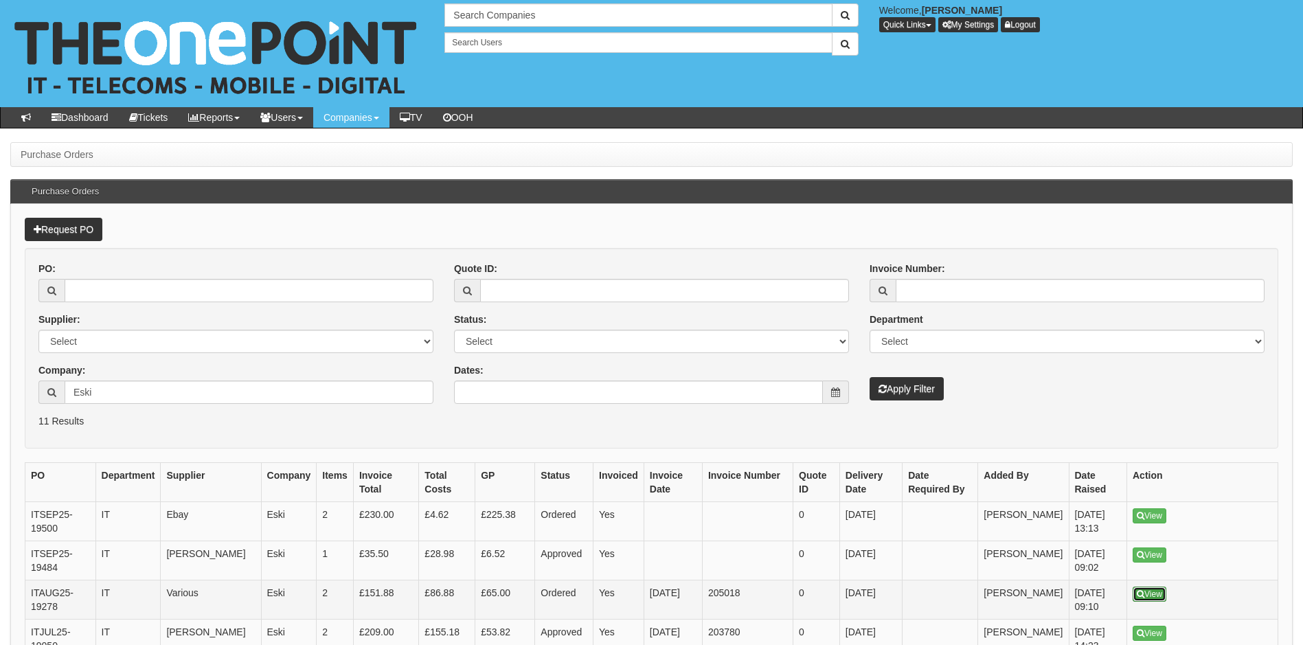
click at [1149, 591] on link "View" at bounding box center [1150, 594] width 34 height 15
click at [1146, 551] on link "View" at bounding box center [1150, 554] width 34 height 15
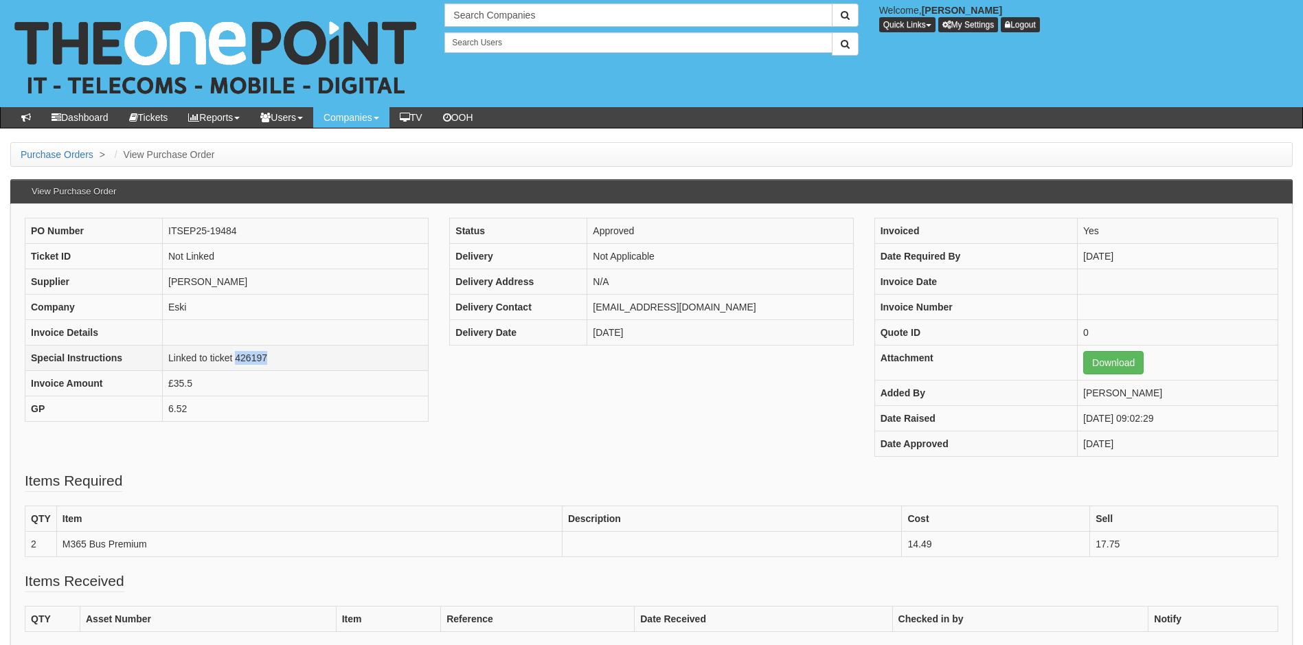
drag, startPoint x: 279, startPoint y: 358, endPoint x: 235, endPoint y: 359, distance: 44.0
click at [235, 359] on td "Linked to ticket 426197" at bounding box center [296, 357] width 266 height 25
copy td "426197"
